Goal: Obtain resource: Download file/media

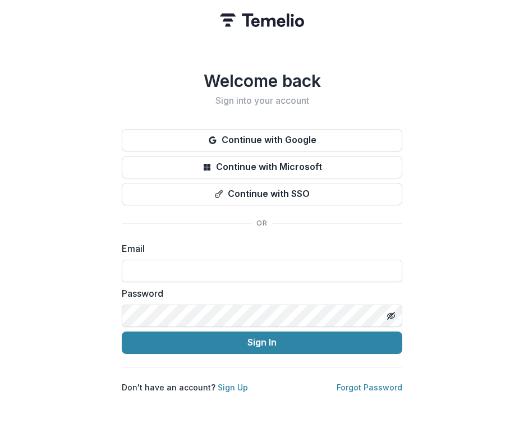
click at [186, 261] on input at bounding box center [262, 271] width 280 height 22
click at [0, 427] on com-1password-button at bounding box center [0, 428] width 0 height 0
type input "**********"
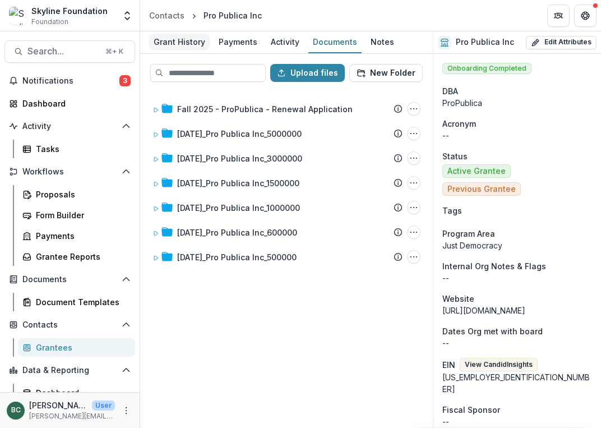
click at [176, 39] on div "Grant History" at bounding box center [179, 42] width 61 height 16
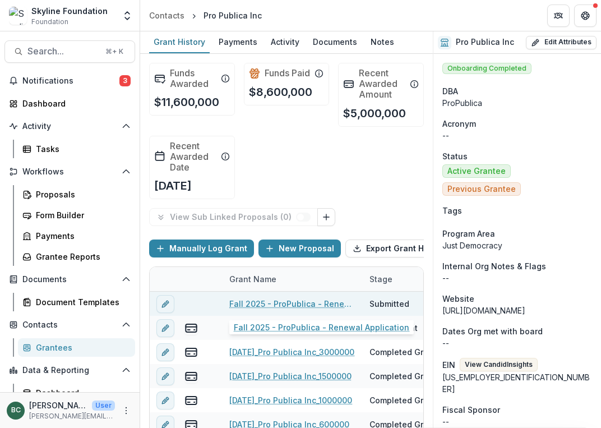
click at [265, 304] on link "Fall 2025 - ProPublica - Renewal Application" at bounding box center [292, 304] width 127 height 12
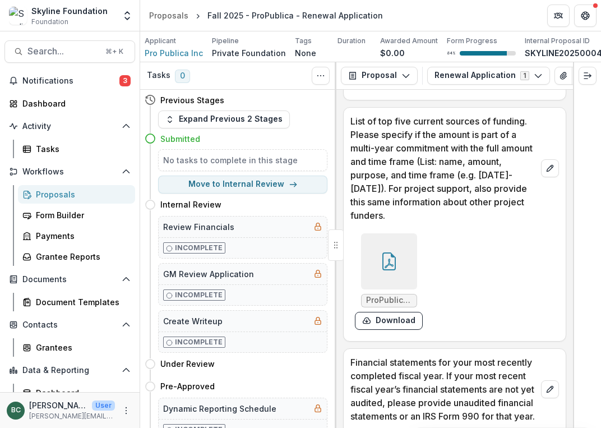
scroll to position [2934, 0]
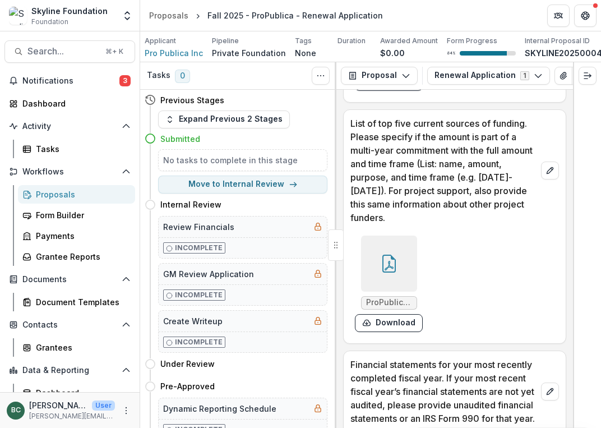
click at [380, 256] on icon at bounding box center [389, 264] width 18 height 18
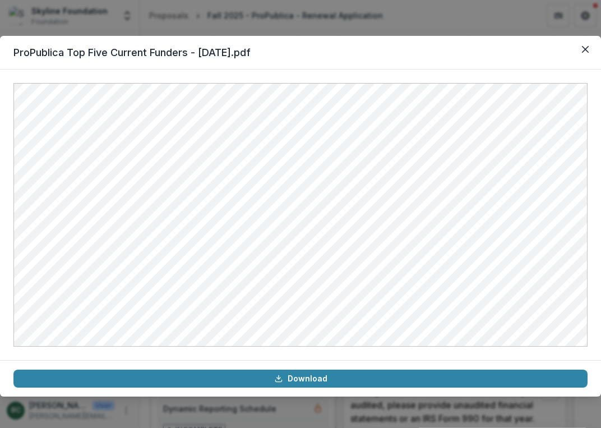
click at [318, 31] on div "ProPublica Top Five Current Funders - [DATE].pdf Download" at bounding box center [300, 214] width 601 height 428
